Goal: Task Accomplishment & Management: Use online tool/utility

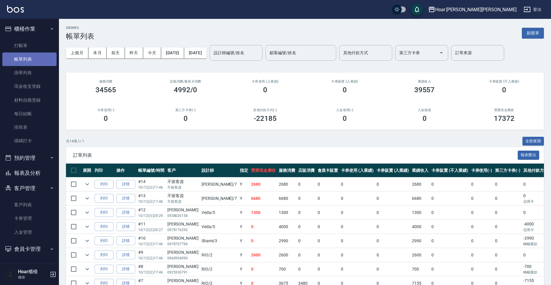
drag, startPoint x: 23, startPoint y: 61, endPoint x: 102, endPoint y: 66, distance: 79.7
click at [23, 61] on link "帳單列表" at bounding box center [29, 59] width 54 height 14
click at [158, 57] on button "今天" at bounding box center [152, 52] width 18 height 11
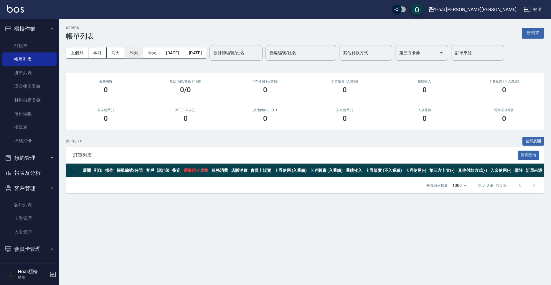
click at [136, 55] on button "昨天" at bounding box center [134, 52] width 18 height 11
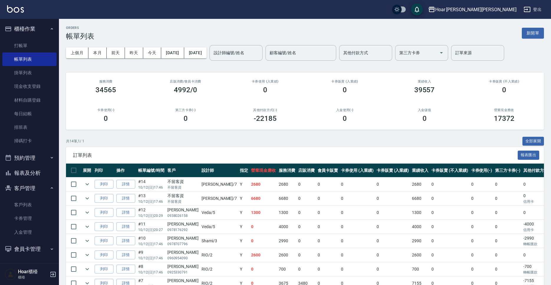
scroll to position [0, 0]
click at [121, 195] on link "詳情" at bounding box center [125, 198] width 19 height 9
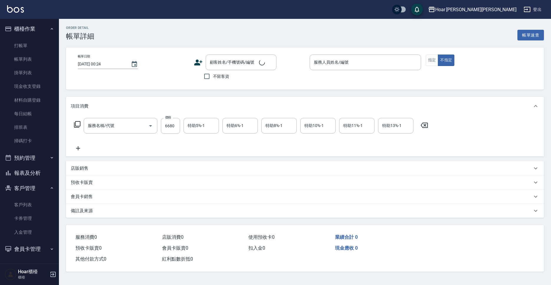
type input "[DATE] 17:46"
checkbox input "true"
type input "[PERSON_NAME]-7"
type input "燙髮（捲）(301)"
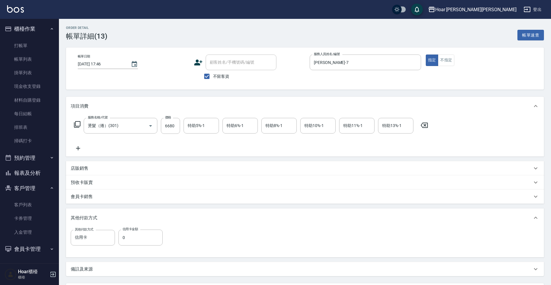
scroll to position [15, 0]
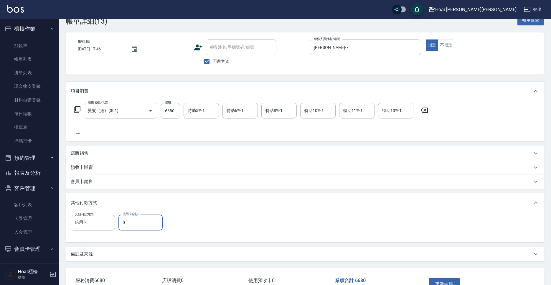
click at [141, 220] on input "0" at bounding box center [140, 222] width 44 height 16
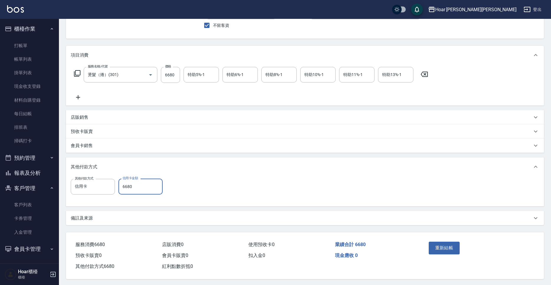
scroll to position [55, 0]
type input "6680"
click at [430, 245] on button "重新結帳" at bounding box center [443, 246] width 31 height 12
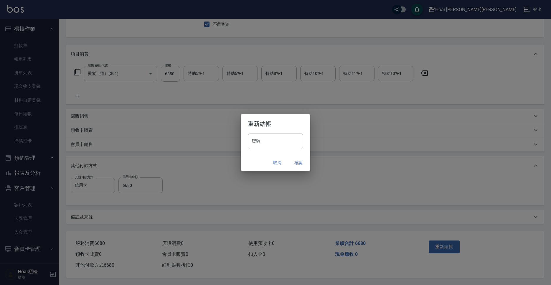
click at [280, 144] on input "密碼" at bounding box center [275, 141] width 55 height 16
type input "********"
click at [303, 165] on button "確認" at bounding box center [298, 162] width 19 height 11
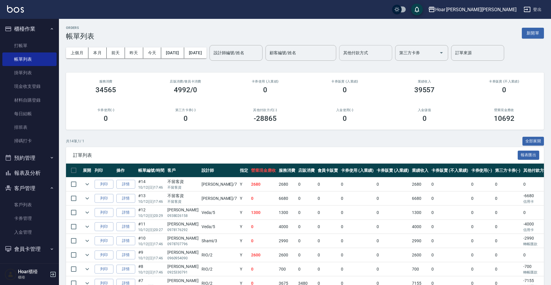
drag, startPoint x: 378, startPoint y: 50, endPoint x: 375, endPoint y: 60, distance: 10.1
click at [378, 51] on input "其他付款方式" at bounding box center [366, 53] width 48 height 10
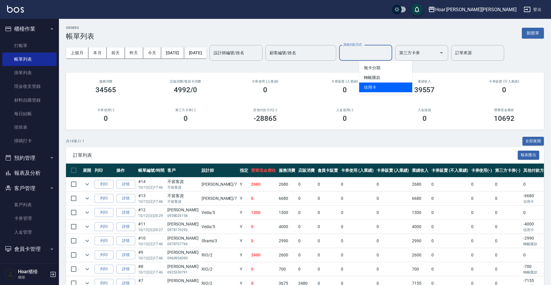
click at [374, 85] on span "信用卡" at bounding box center [385, 87] width 53 height 10
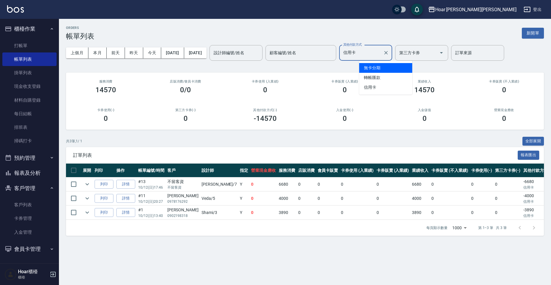
click at [379, 52] on input "信用卡" at bounding box center [361, 53] width 39 height 10
click at [376, 81] on span "轉帳匯款" at bounding box center [385, 78] width 53 height 10
type input "轉帳匯款"
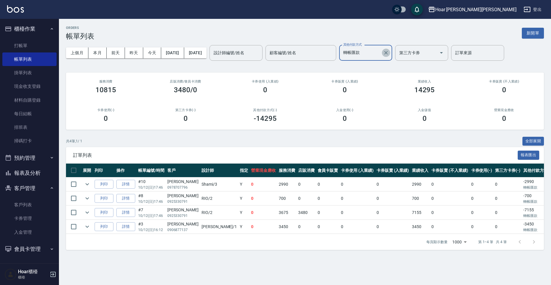
click at [390, 56] on button "Clear" at bounding box center [386, 53] width 8 height 8
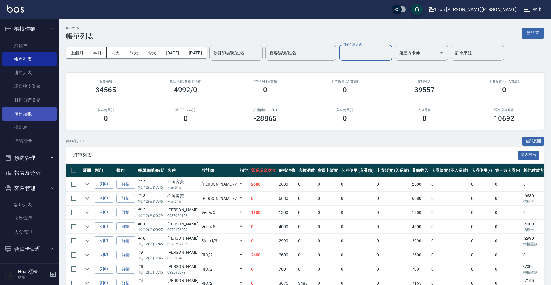
click at [31, 114] on link "每日結帳" at bounding box center [29, 114] width 54 height 14
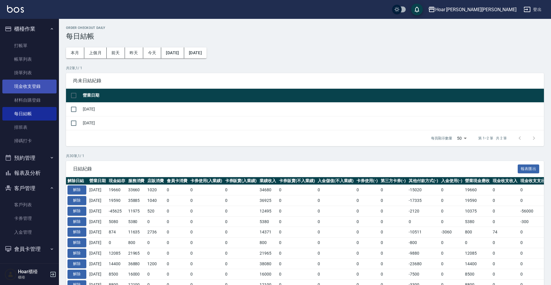
click at [33, 87] on link "現金收支登錄" at bounding box center [29, 86] width 54 height 14
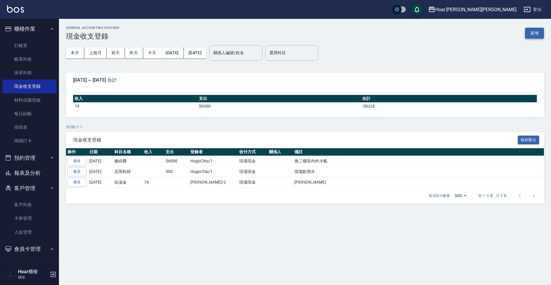
click at [527, 32] on button "新增" at bounding box center [534, 33] width 19 height 11
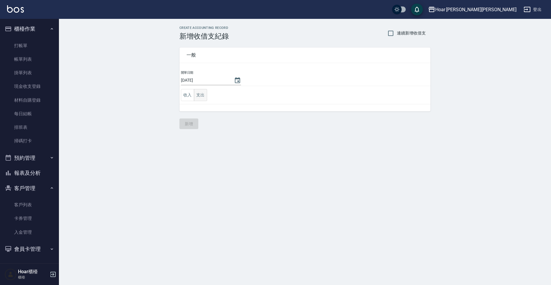
click at [204, 98] on button "支出" at bounding box center [200, 95] width 13 height 12
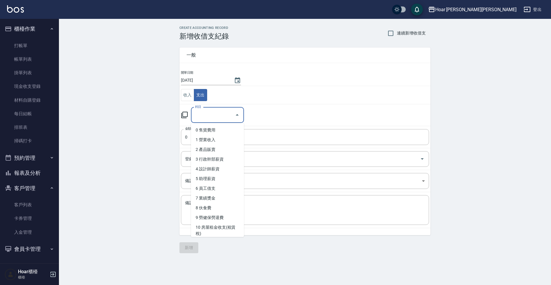
click at [203, 115] on input "科目" at bounding box center [212, 115] width 39 height 10
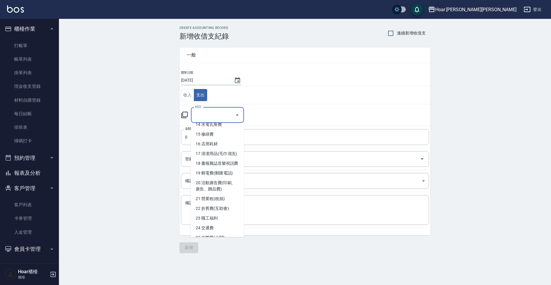
scroll to position [148, 0]
click at [222, 172] on li "19 郵電費(郵匯電話)" at bounding box center [217, 173] width 53 height 10
type input "19 郵電費(郵匯電話)"
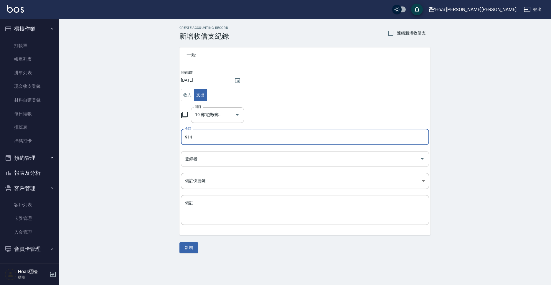
type input "914"
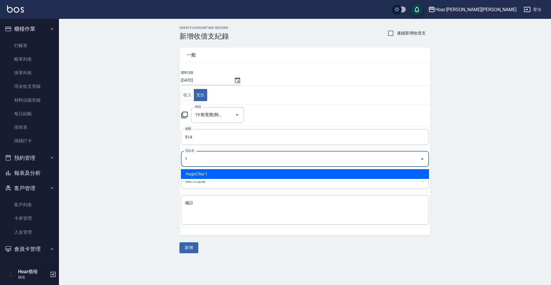
type input "HugoChiu-1"
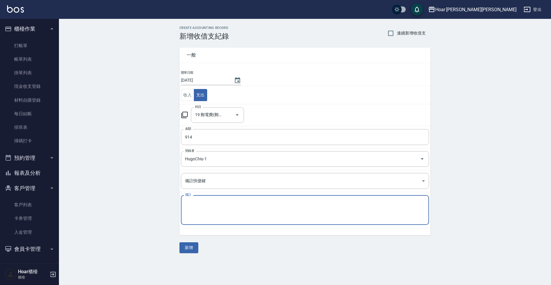
drag, startPoint x: 213, startPoint y: 208, endPoint x: 210, endPoint y: 212, distance: 4.8
click at [213, 208] on textarea "備註" at bounding box center [305, 210] width 240 height 20
paste textarea "不檢核 中華電信"
drag, startPoint x: 202, startPoint y: 202, endPoint x: 172, endPoint y: 202, distance: 29.7
click at [185, 202] on textarea "不檢核 中華電信" at bounding box center [305, 210] width 240 height 20
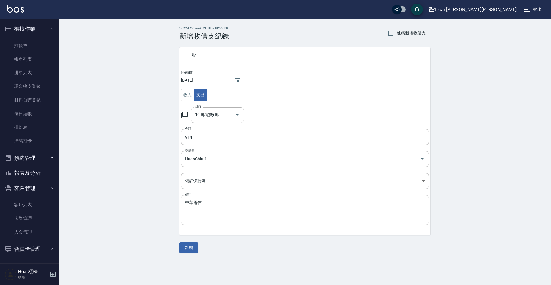
click at [185, 215] on div "中華電信 x 備註" at bounding box center [305, 210] width 248 height 30
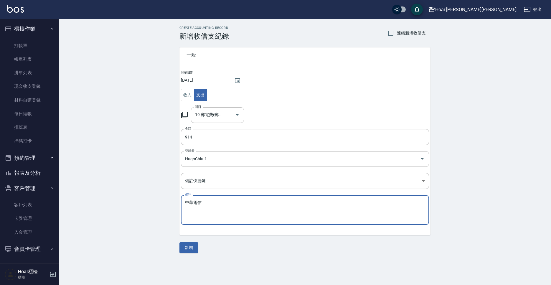
click at [185, 216] on textarea "中華電信" at bounding box center [305, 210] width 240 height 20
click at [185, 211] on textarea "中華電信" at bounding box center [305, 210] width 240 height 20
type textarea "中華電信"
drag, startPoint x: 392, startPoint y: 34, endPoint x: 372, endPoint y: 50, distance: 25.8
click at [392, 34] on input "連續新增收借支" at bounding box center [390, 33] width 12 height 12
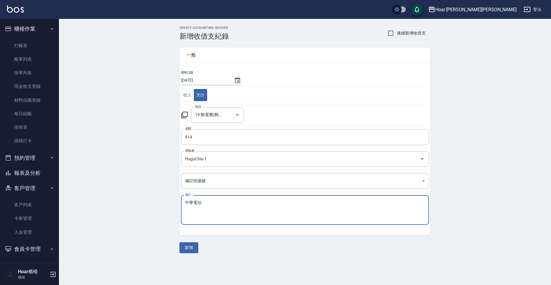
checkbox input "true"
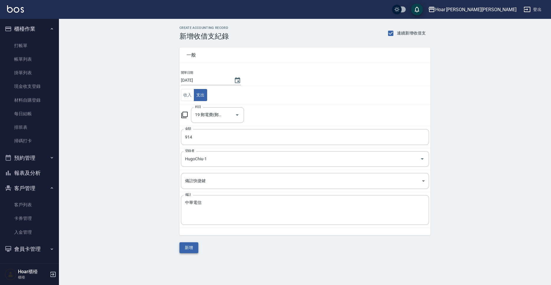
click at [191, 250] on button "新增" at bounding box center [188, 247] width 19 height 11
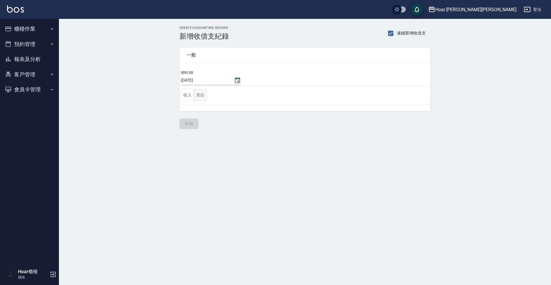
click at [200, 98] on button "支出" at bounding box center [200, 95] width 13 height 12
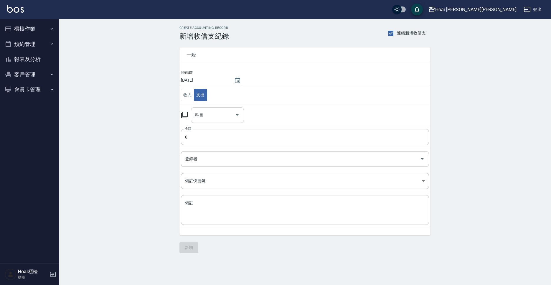
click at [235, 112] on icon "Open" at bounding box center [236, 114] width 7 height 7
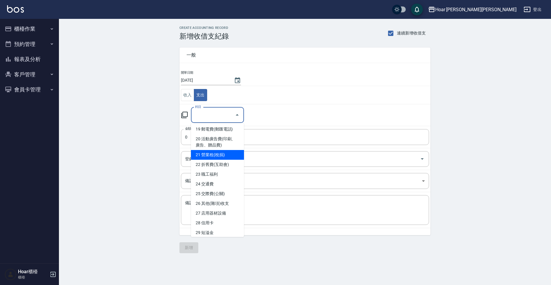
scroll to position [194, 0]
click at [227, 152] on li "21 營業稅(稅捐)" at bounding box center [217, 153] width 53 height 10
type input "21 營業稅(稅捐)"
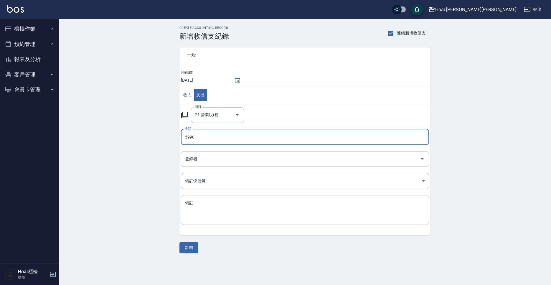
type input "5990"
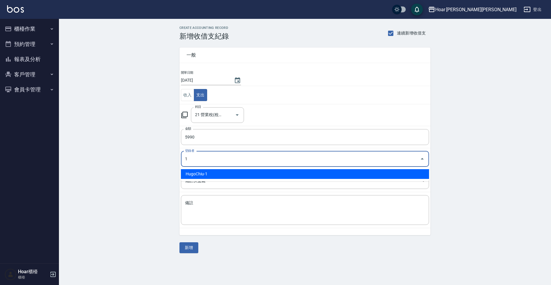
type input "HugoChiu-1"
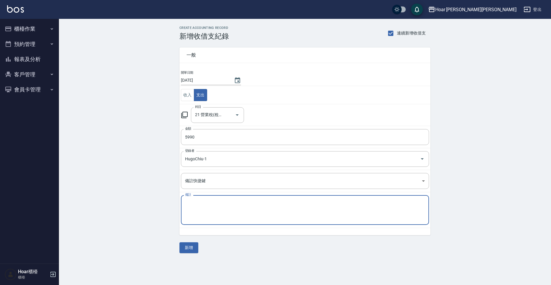
paste textarea "補稅"
type textarea "補稅"
click at [188, 250] on button "新增" at bounding box center [188, 247] width 19 height 11
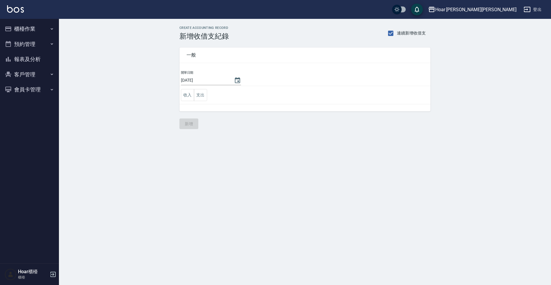
click at [39, 30] on button "櫃檯作業" at bounding box center [29, 28] width 54 height 15
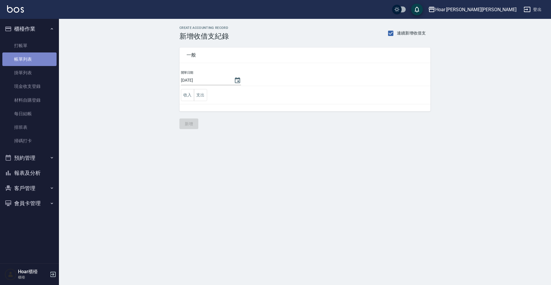
click at [30, 57] on link "帳單列表" at bounding box center [29, 59] width 54 height 14
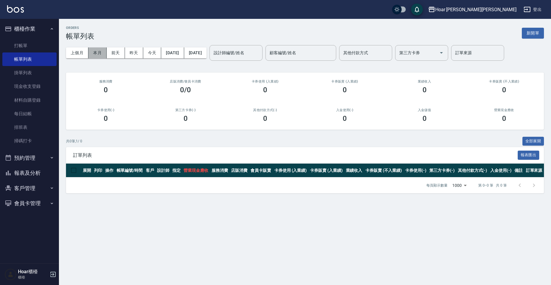
click at [100, 55] on button "本月" at bounding box center [97, 52] width 18 height 11
